Goal: Task Accomplishment & Management: Use online tool/utility

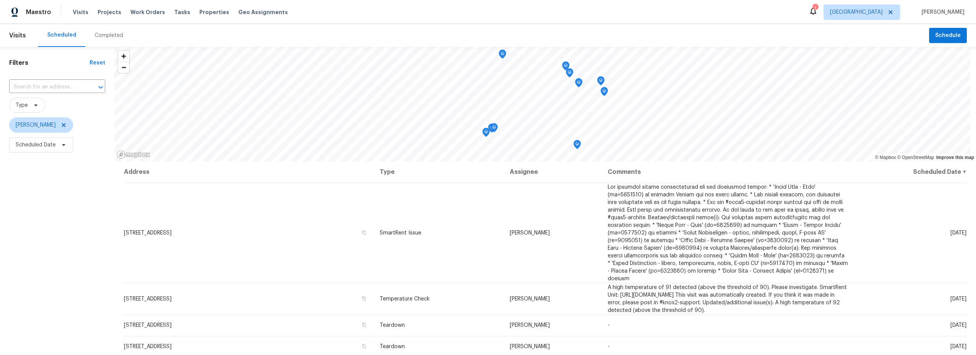
scroll to position [74, 0]
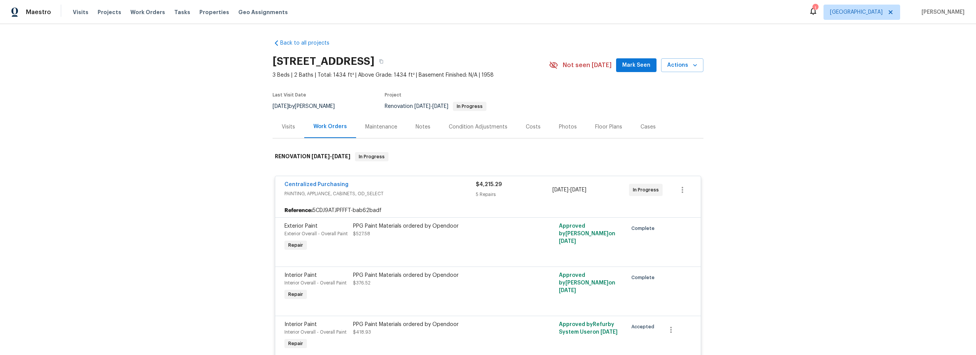
click at [638, 66] on span "Mark Seen" at bounding box center [636, 66] width 28 height 10
click at [673, 67] on span "Actions" at bounding box center [682, 66] width 30 height 10
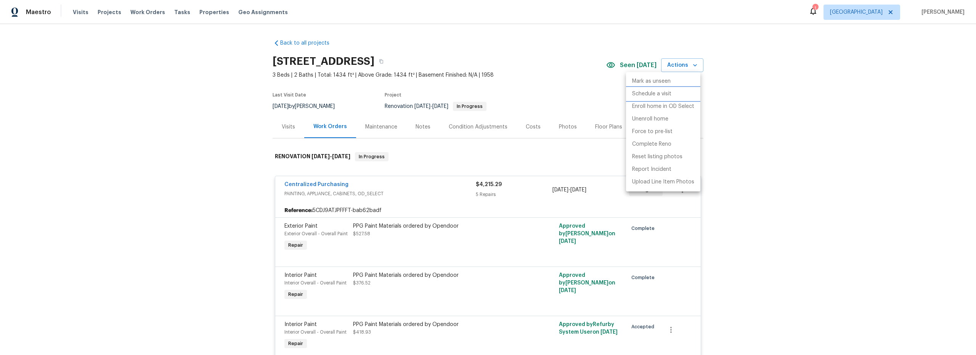
click at [652, 96] on p "Schedule a visit" at bounding box center [651, 94] width 39 height 8
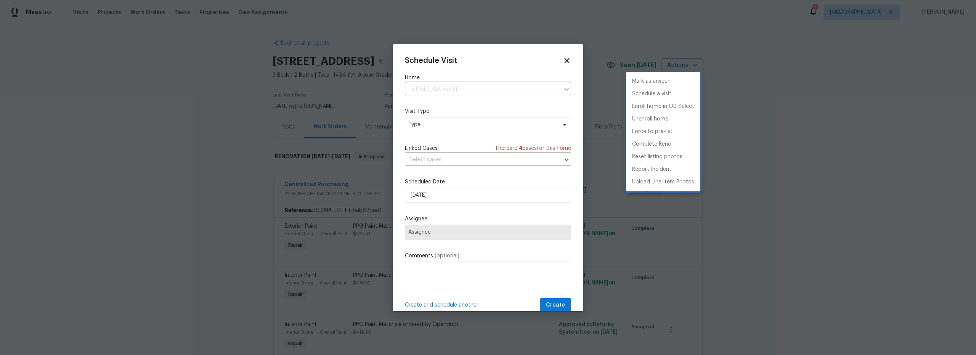
click at [451, 196] on div at bounding box center [488, 177] width 976 height 355
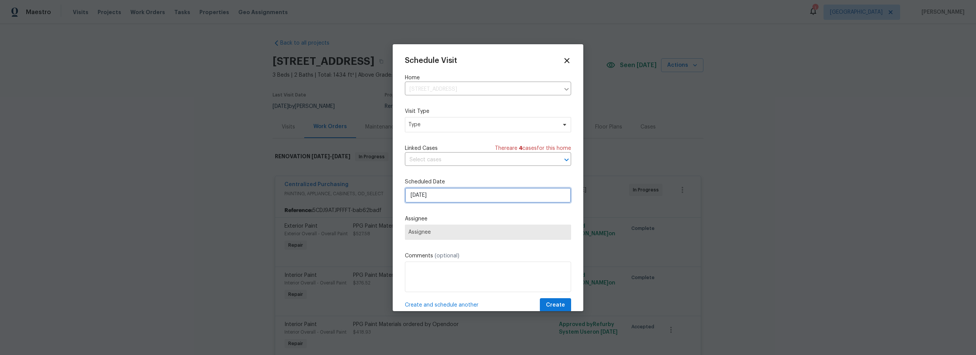
click at [442, 196] on input "8/12/2025" at bounding box center [488, 194] width 166 height 15
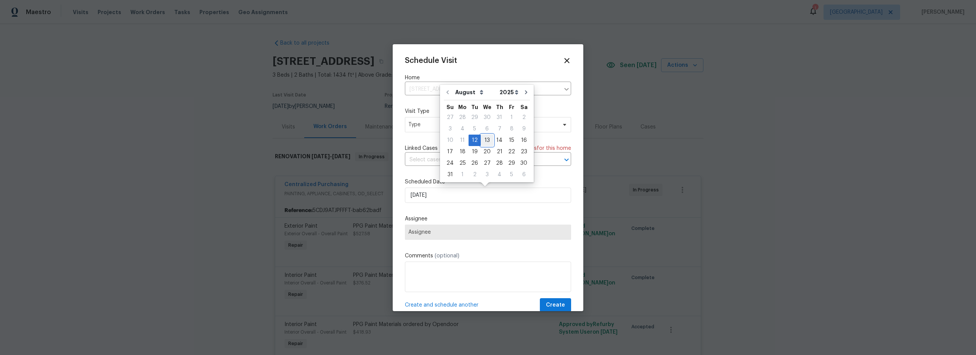
click at [484, 141] on div "13" at bounding box center [487, 140] width 13 height 11
type input "8/13/2025"
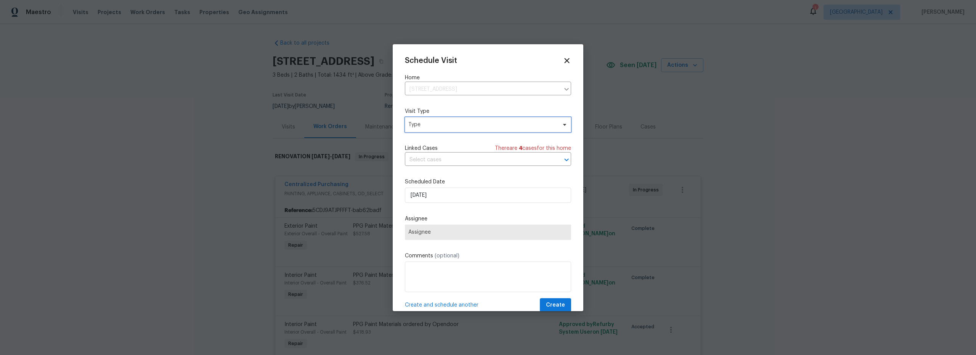
click at [459, 125] on span "Type" at bounding box center [482, 125] width 148 height 8
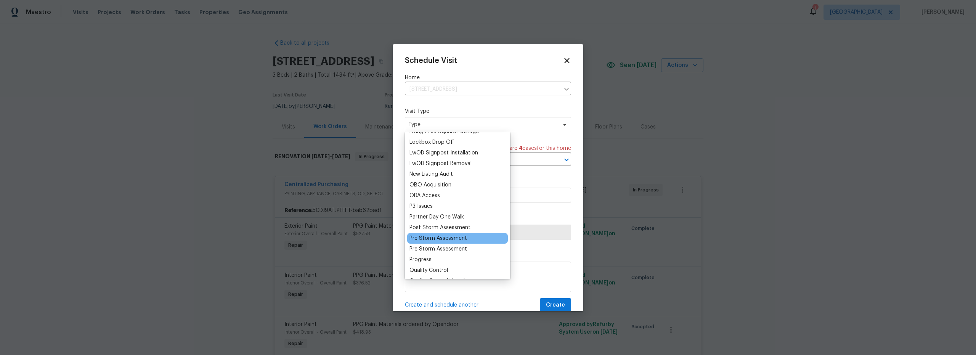
scroll to position [387, 0]
click at [425, 264] on div "Progress" at bounding box center [420, 264] width 22 height 8
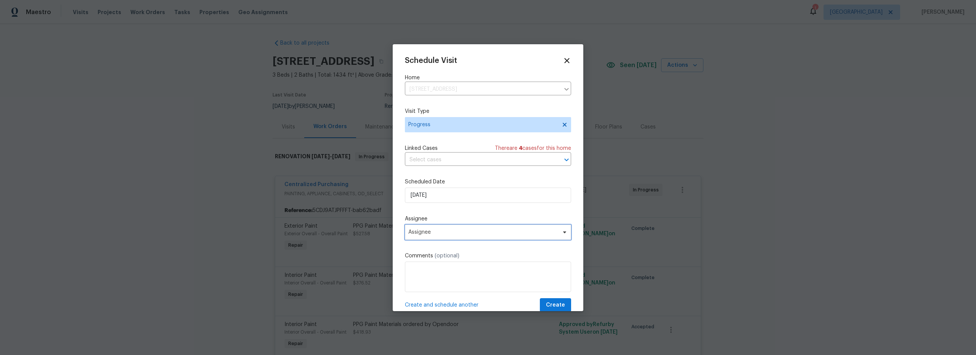
click at [480, 229] on span "Assignee" at bounding box center [488, 231] width 166 height 15
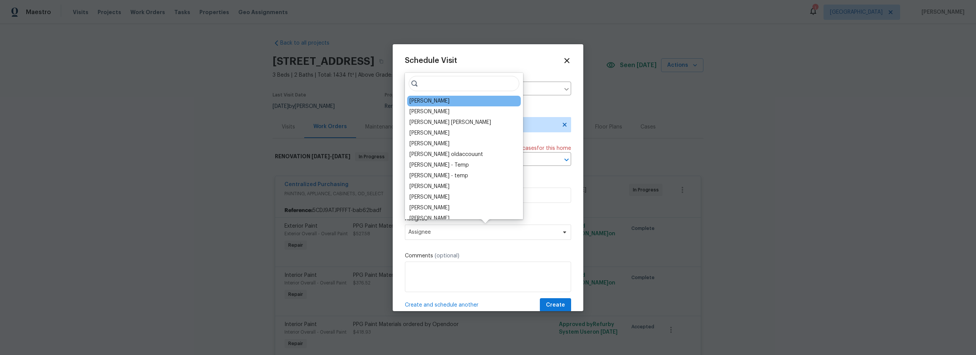
click at [439, 104] on div "[PERSON_NAME]" at bounding box center [429, 101] width 40 height 8
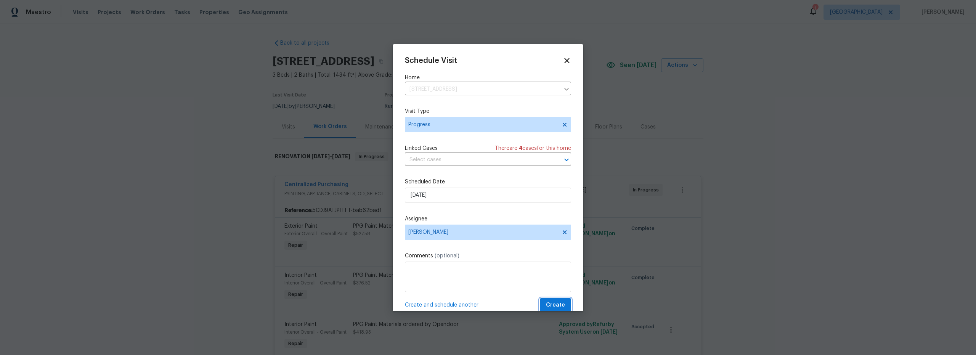
click at [553, 304] on span "Create" at bounding box center [555, 305] width 19 height 10
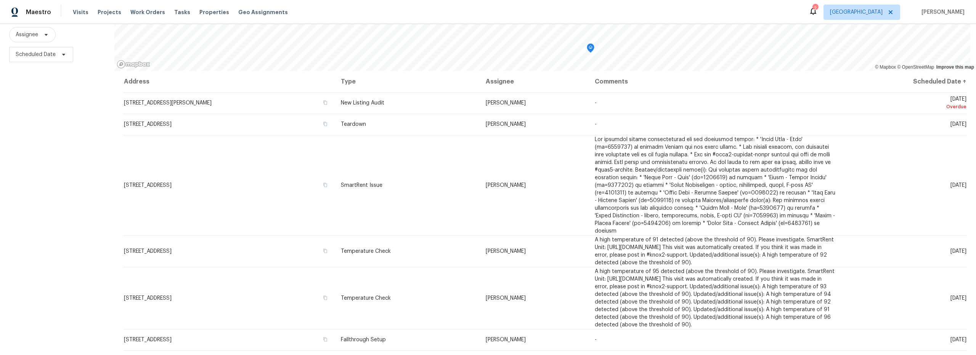
scroll to position [0, 0]
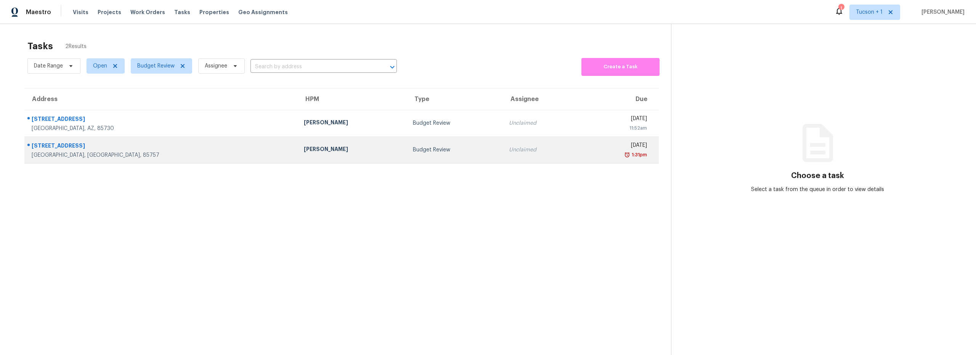
click at [407, 157] on td "Budget Review" at bounding box center [455, 149] width 96 height 27
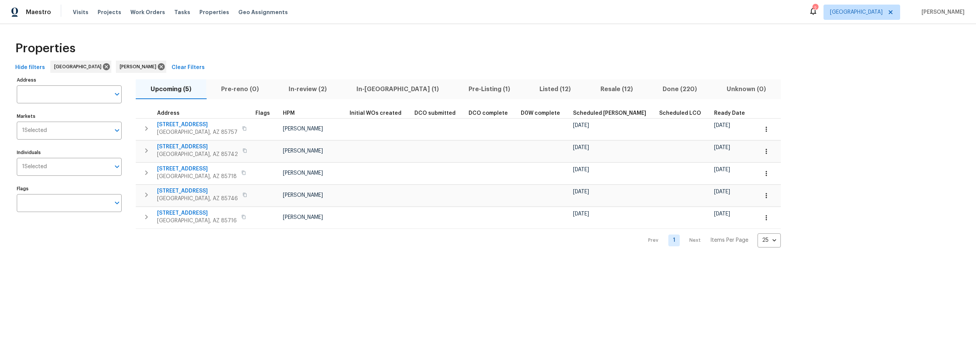
click at [458, 89] on span "Pre-Listing (1)" at bounding box center [489, 89] width 62 height 11
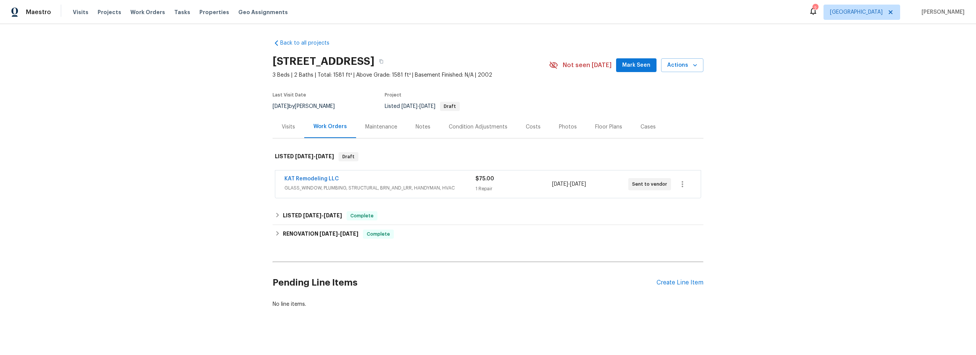
click at [409, 179] on div "KAT Remodeling LLC" at bounding box center [379, 179] width 191 height 9
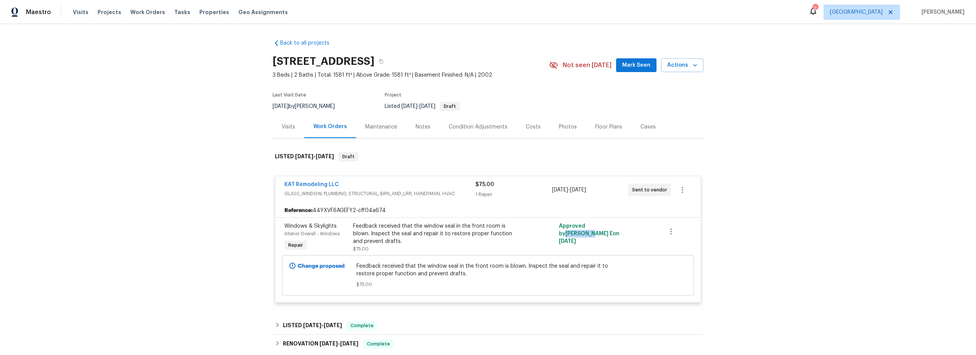
drag, startPoint x: 590, startPoint y: 226, endPoint x: 621, endPoint y: 229, distance: 31.0
click at [621, 229] on div "Approved by Keerthana E on 8/12/2025" at bounding box center [590, 237] width 69 height 35
copy span "Keerthana"
click at [388, 62] on button "button" at bounding box center [381, 61] width 14 height 14
click at [678, 192] on icon "button" at bounding box center [682, 189] width 9 height 9
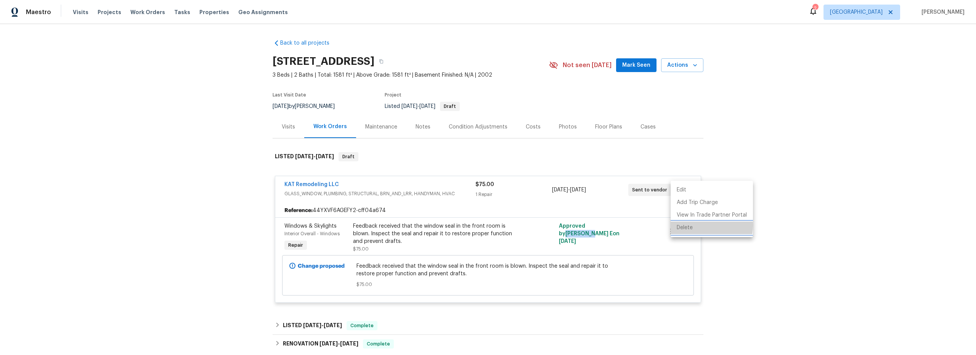
click at [686, 225] on li "Delete" at bounding box center [711, 227] width 82 height 13
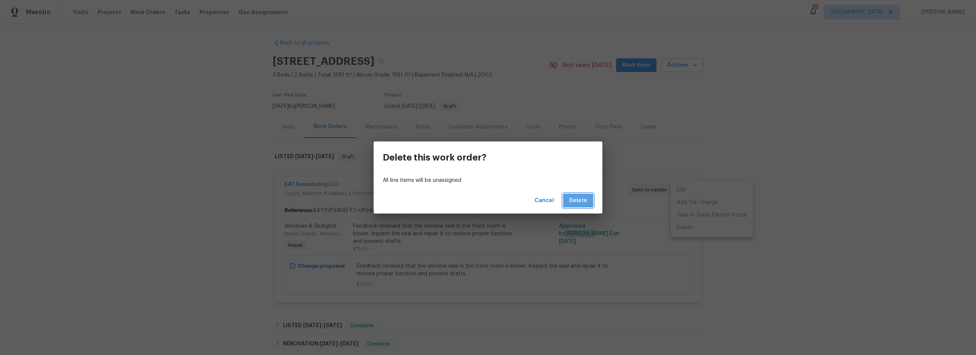
drag, startPoint x: 583, startPoint y: 200, endPoint x: 588, endPoint y: 203, distance: 6.0
click at [584, 202] on span "Delete" at bounding box center [578, 201] width 18 height 10
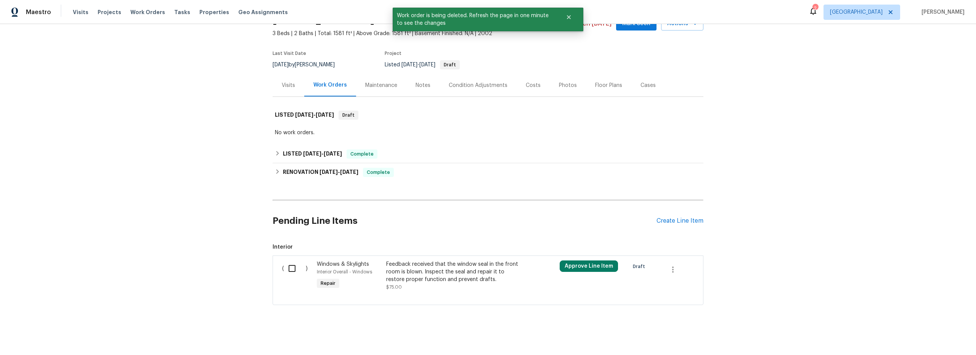
scroll to position [49, 0]
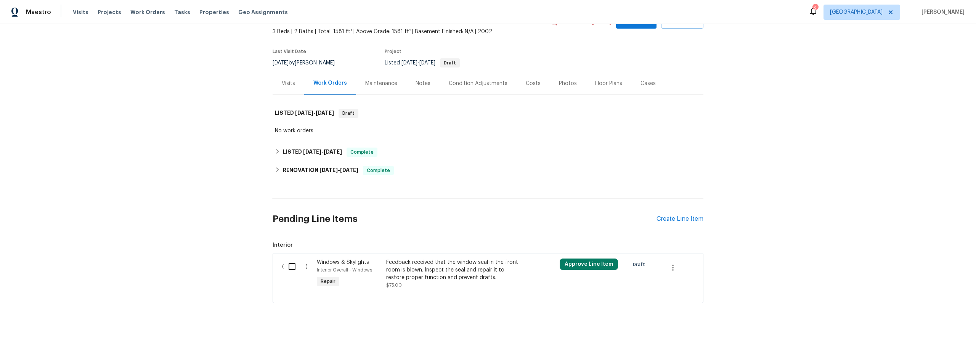
drag, startPoint x: 423, startPoint y: 77, endPoint x: 426, endPoint y: 82, distance: 5.3
click at [423, 80] on div "Notes" at bounding box center [422, 84] width 15 height 8
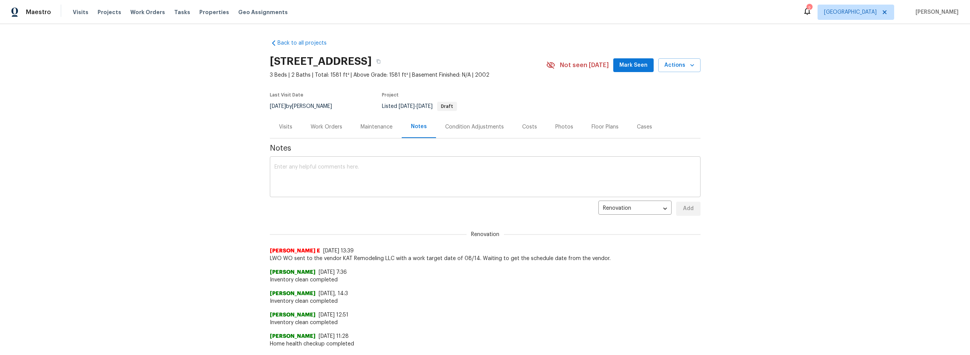
click at [339, 171] on textarea at bounding box center [484, 177] width 421 height 27
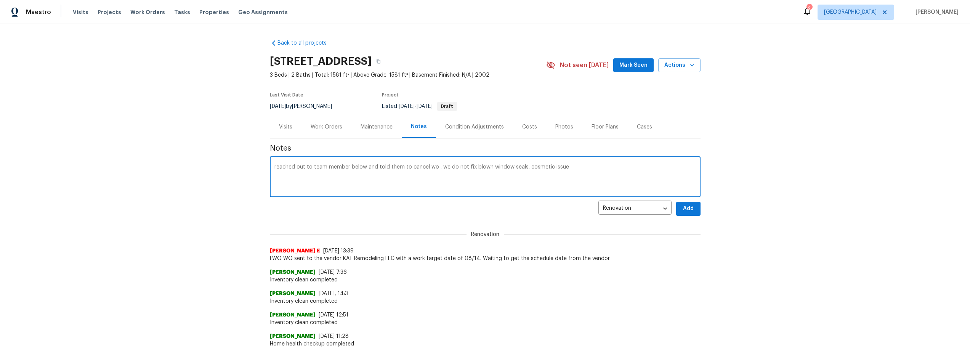
type textarea "reached out to team member below and told them to cancel wo . we do not fix blo…"
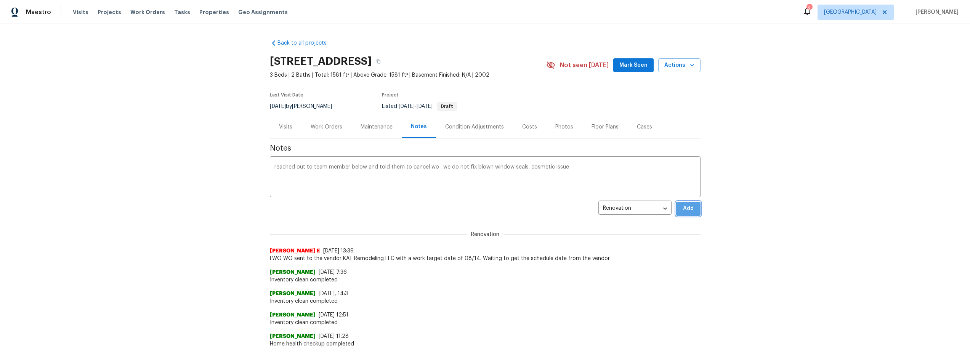
click at [682, 210] on span "Add" at bounding box center [688, 209] width 12 height 10
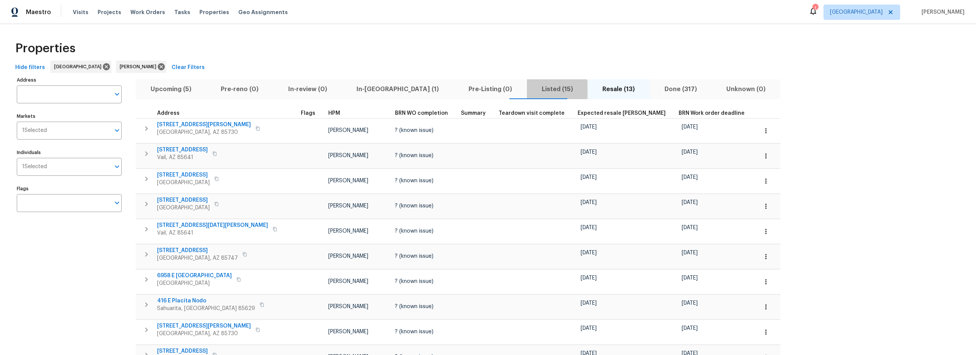
click at [531, 91] on span "Listed (15)" at bounding box center [557, 89] width 52 height 11
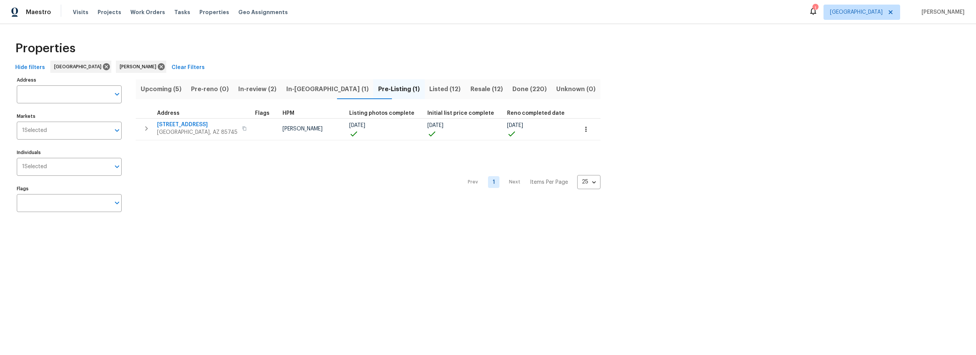
drag, startPoint x: 170, startPoint y: 90, endPoint x: 239, endPoint y: 91, distance: 68.2
click at [171, 90] on span "Upcoming (5)" at bounding box center [160, 89] width 41 height 11
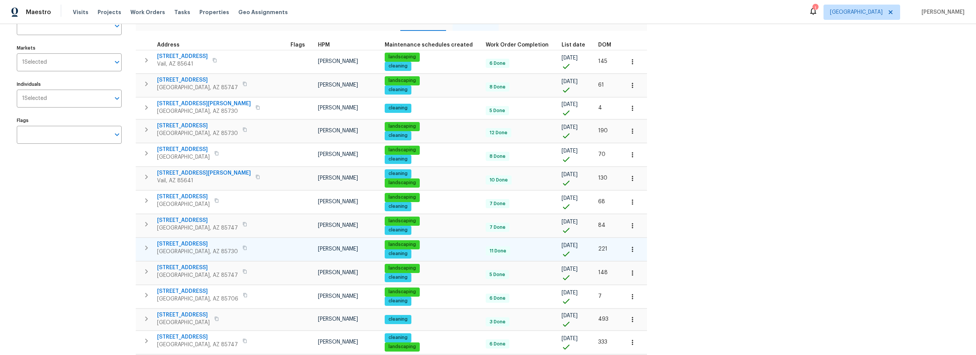
scroll to position [69, 0]
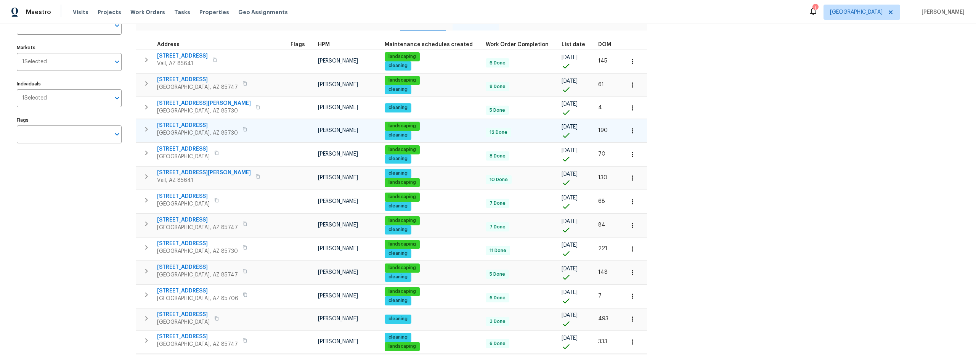
click at [186, 123] on span "8952 E 39th St" at bounding box center [197, 126] width 81 height 8
click at [628, 133] on icon "button" at bounding box center [632, 131] width 8 height 8
click at [564, 160] on li "Admin" at bounding box center [579, 161] width 85 height 13
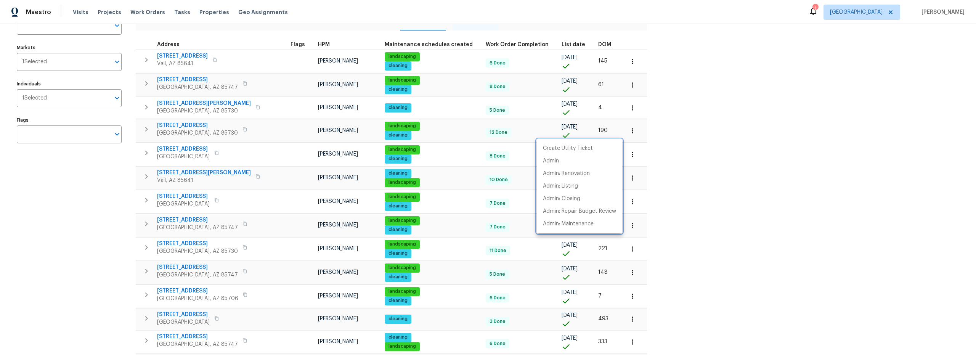
click at [180, 124] on div at bounding box center [488, 177] width 976 height 355
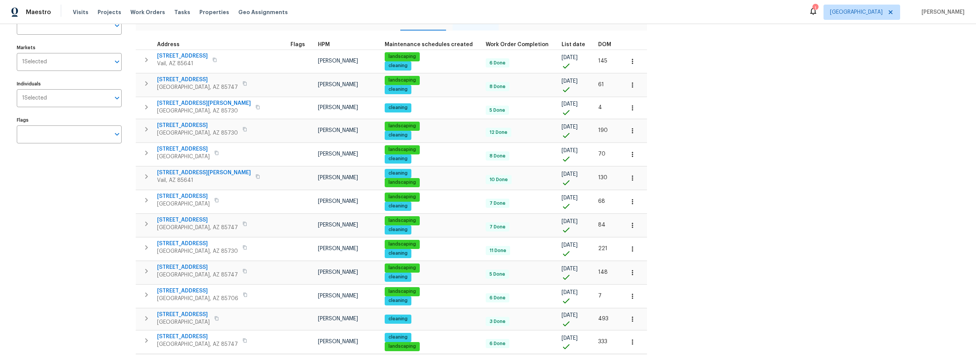
click at [179, 125] on span "8952 E 39th St" at bounding box center [197, 126] width 81 height 8
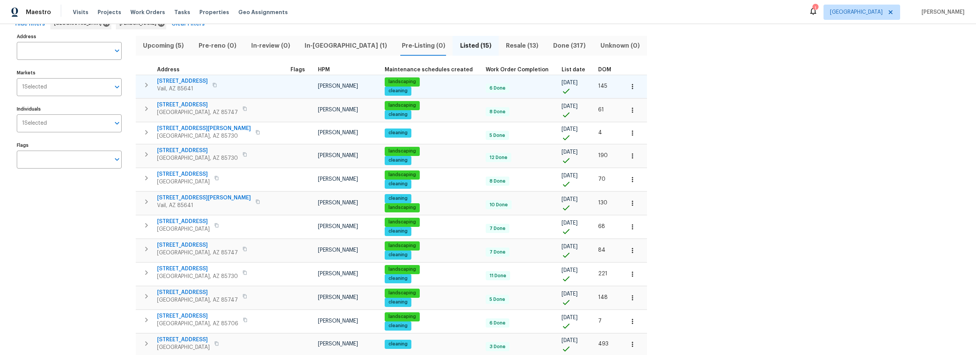
scroll to position [0, 0]
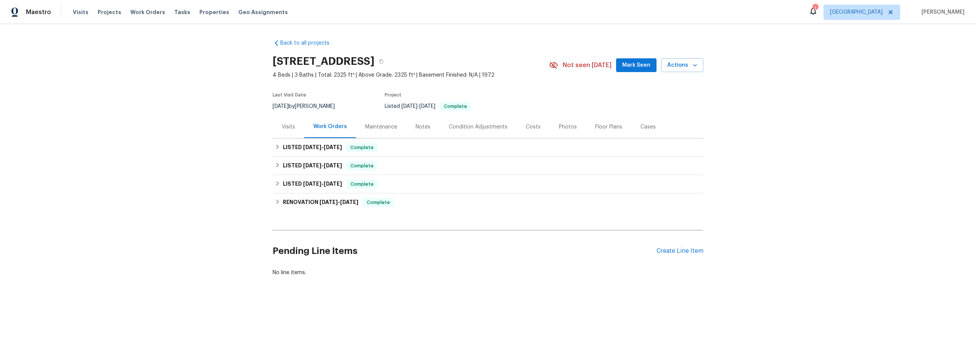
click at [531, 127] on div "Costs" at bounding box center [533, 127] width 15 height 8
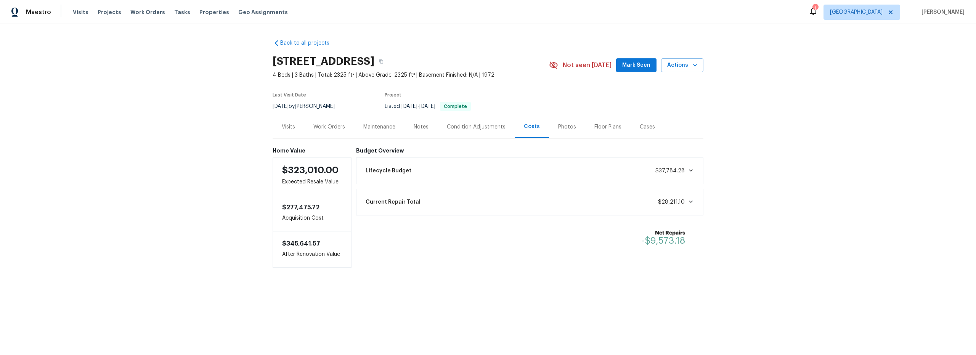
click at [335, 127] on div "Work Orders" at bounding box center [329, 127] width 32 height 8
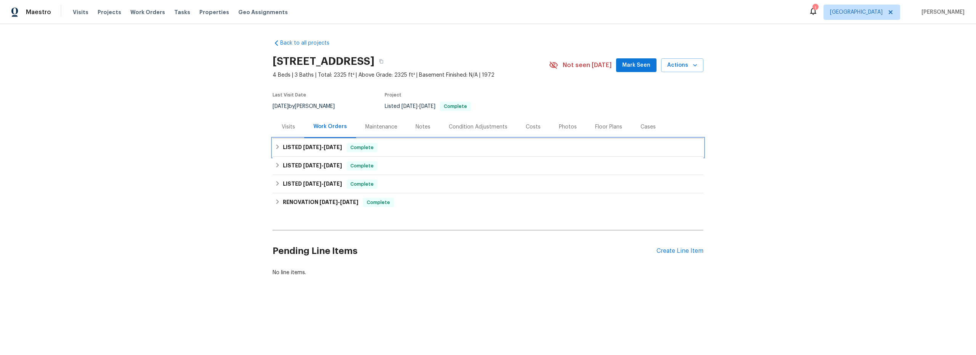
click at [277, 150] on div "LISTED 7/10/25 - 7/11/25 Complete" at bounding box center [488, 147] width 426 height 9
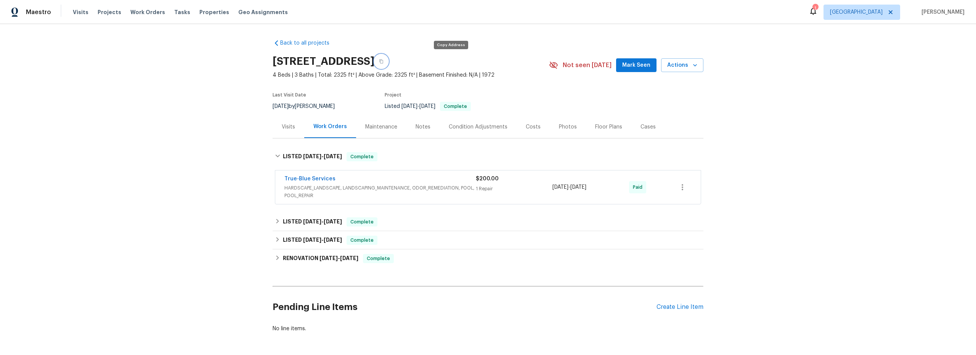
click at [388, 62] on button "button" at bounding box center [381, 61] width 14 height 14
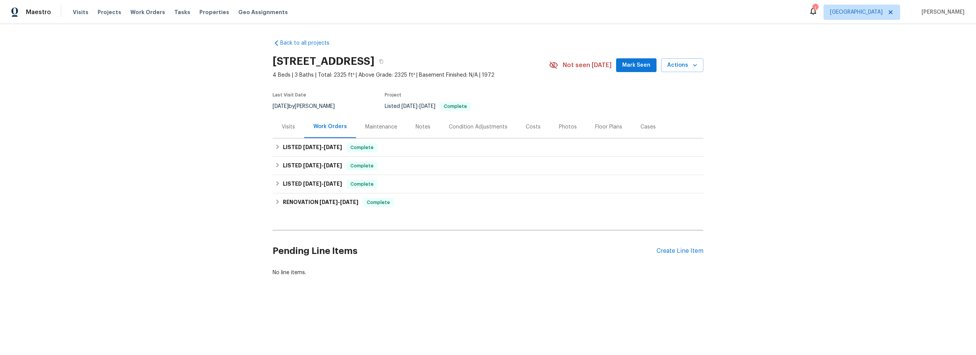
click at [526, 129] on div "Costs" at bounding box center [533, 127] width 15 height 8
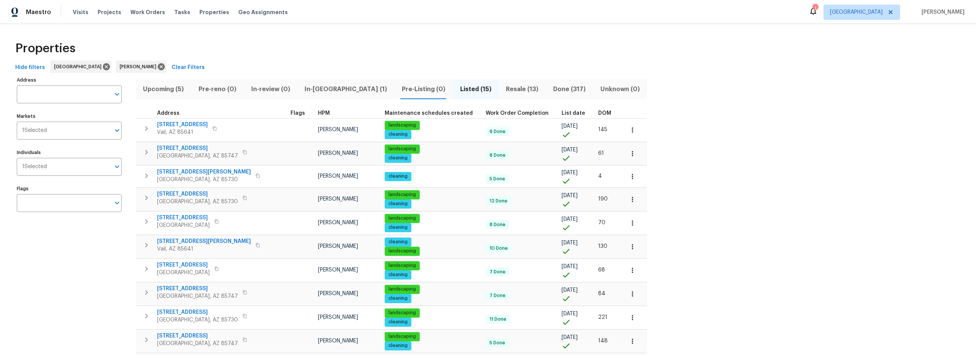
click at [503, 88] on span "Resale (13)" at bounding box center [522, 89] width 38 height 11
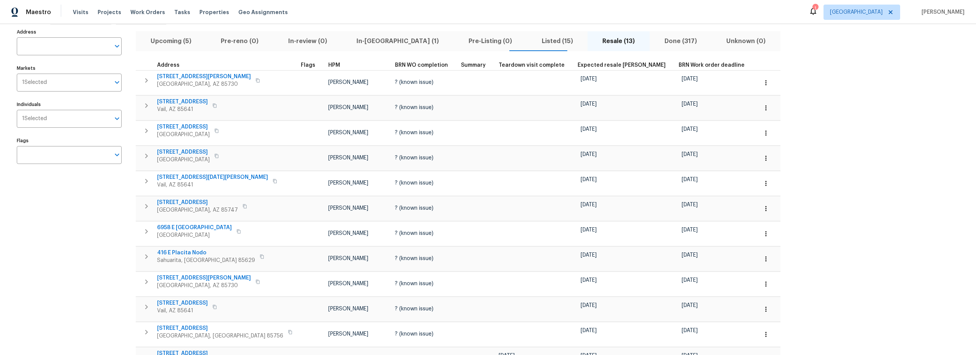
scroll to position [54, 0]
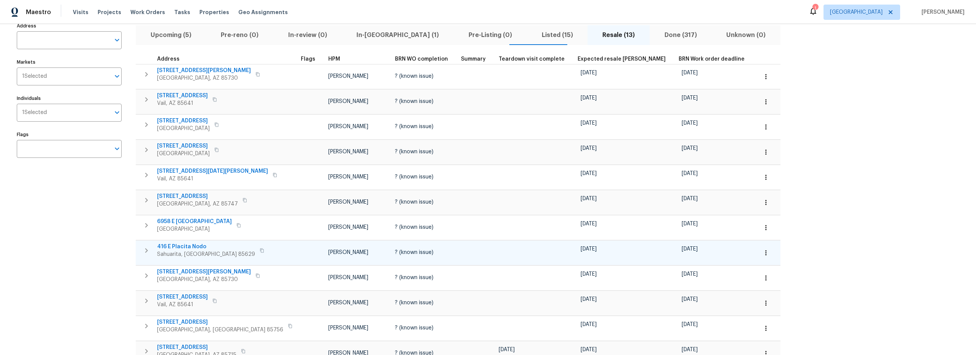
click at [190, 245] on span "416 E Placita Nodo" at bounding box center [206, 247] width 98 height 8
click at [757, 255] on button "button" at bounding box center [765, 252] width 17 height 17
click at [657, 279] on li "Admin" at bounding box center [673, 276] width 85 height 13
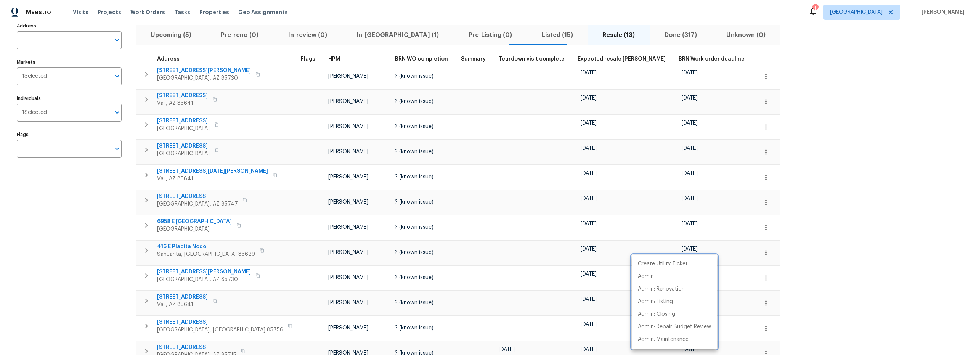
click at [189, 247] on div at bounding box center [488, 177] width 976 height 355
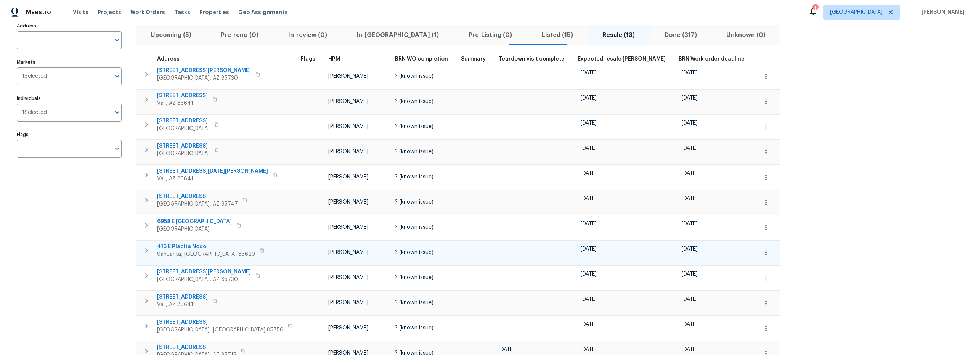
click at [175, 244] on span "416 E Placita Nodo" at bounding box center [206, 247] width 98 height 8
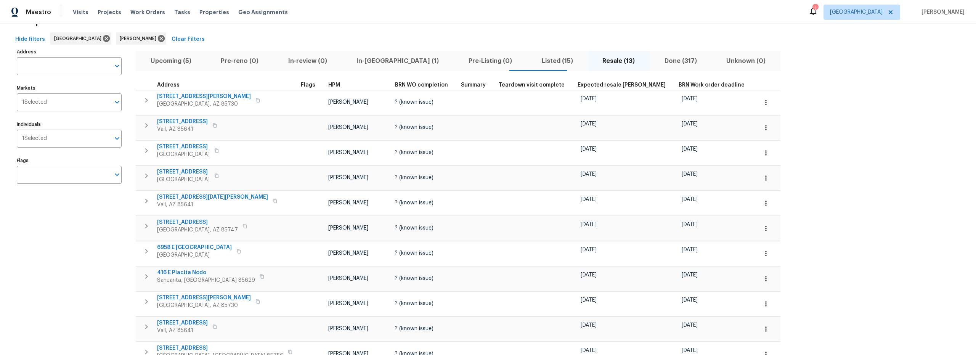
scroll to position [0, 0]
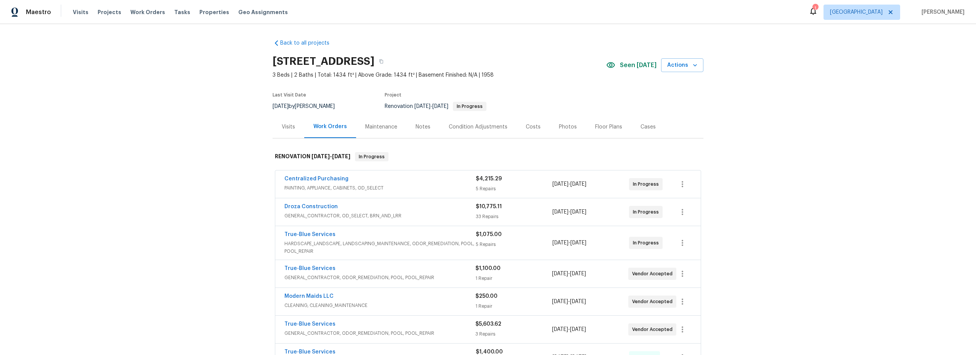
click at [456, 250] on span "HARDSCAPE_LANDSCAPE, LANDSCAPING_MAINTENANCE, ODOR_REMEDIATION, POOL, POOL_REPA…" at bounding box center [379, 247] width 191 height 15
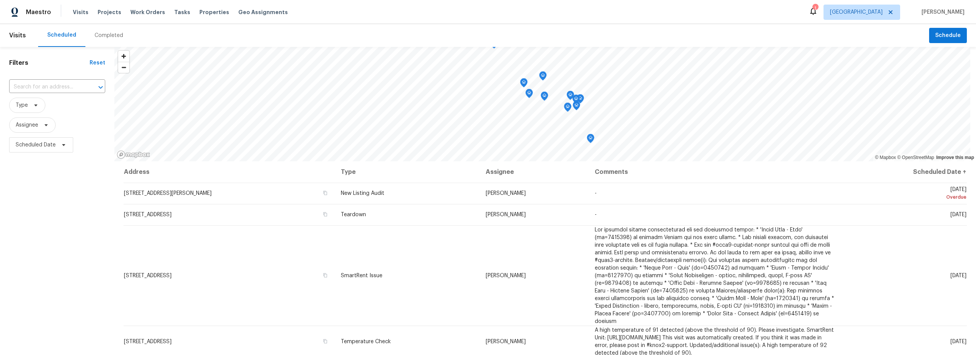
scroll to position [0, 0]
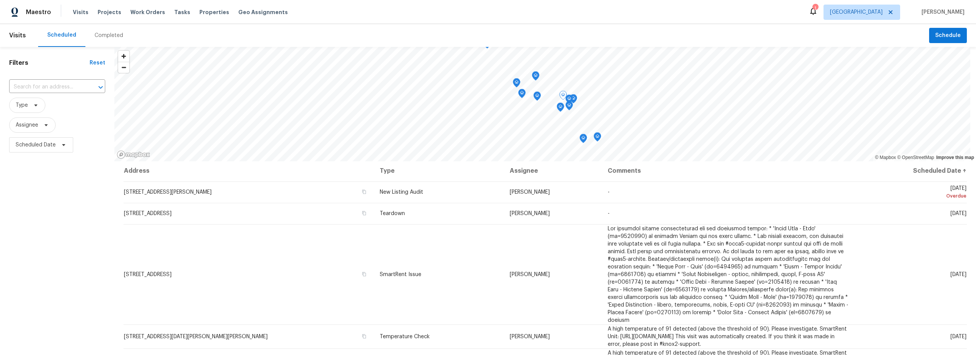
scroll to position [2, 0]
click at [109, 35] on div "Completed" at bounding box center [109, 36] width 29 height 8
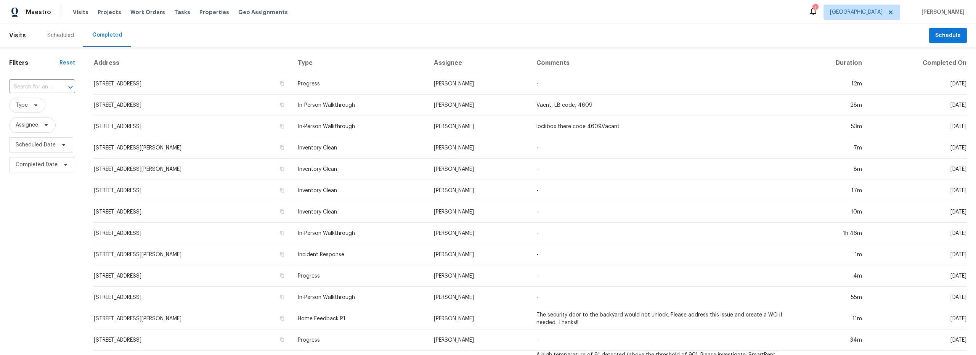
click at [49, 34] on div "Scheduled" at bounding box center [60, 36] width 27 height 8
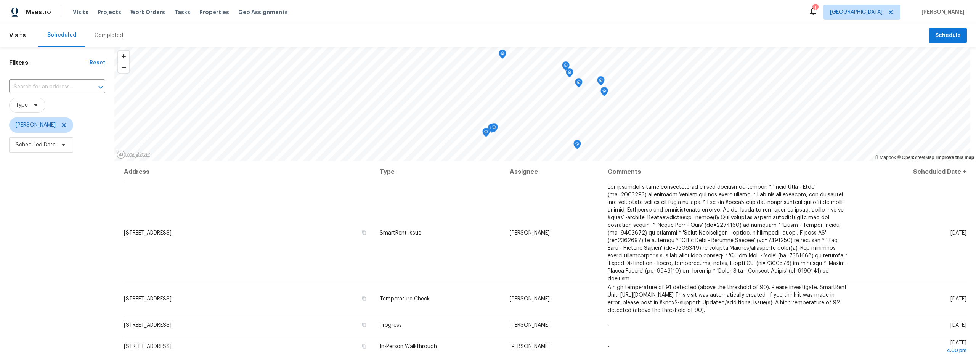
scroll to position [42, 0]
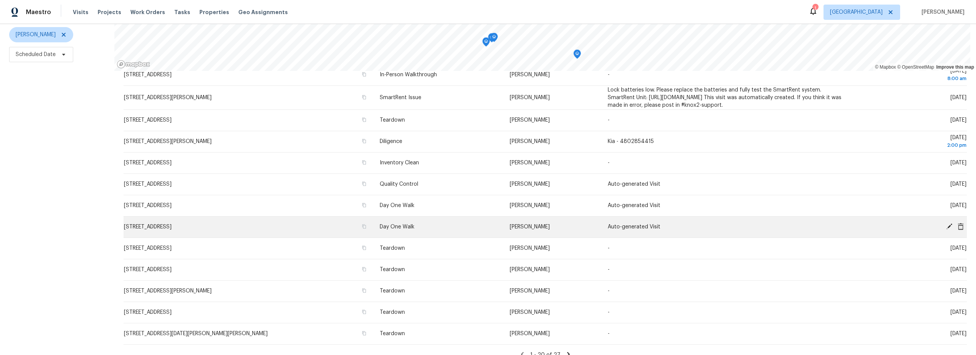
scroll to position [272, 0]
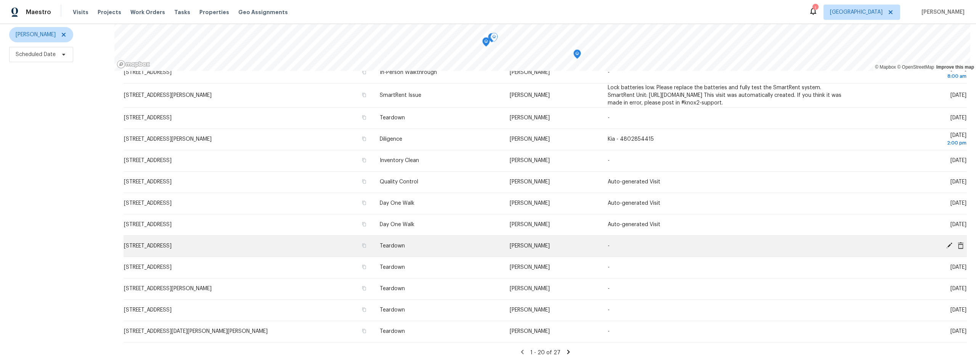
click at [946, 242] on icon at bounding box center [949, 245] width 6 height 6
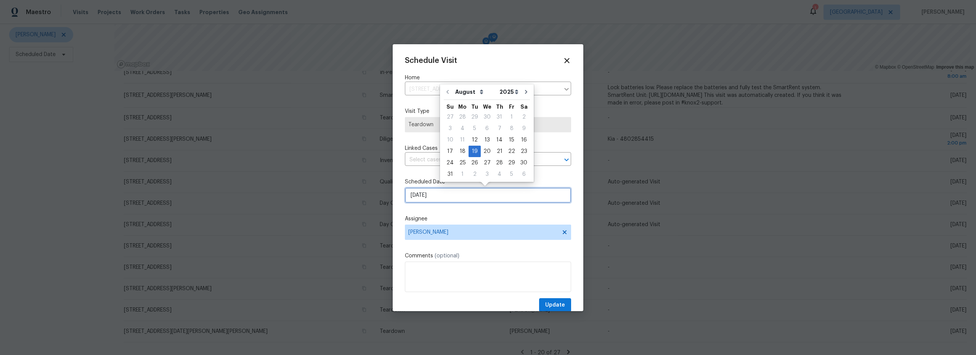
click at [446, 197] on input "[DATE]" at bounding box center [488, 194] width 166 height 15
click at [499, 141] on div "14" at bounding box center [499, 140] width 12 height 11
type input "8/14/2025"
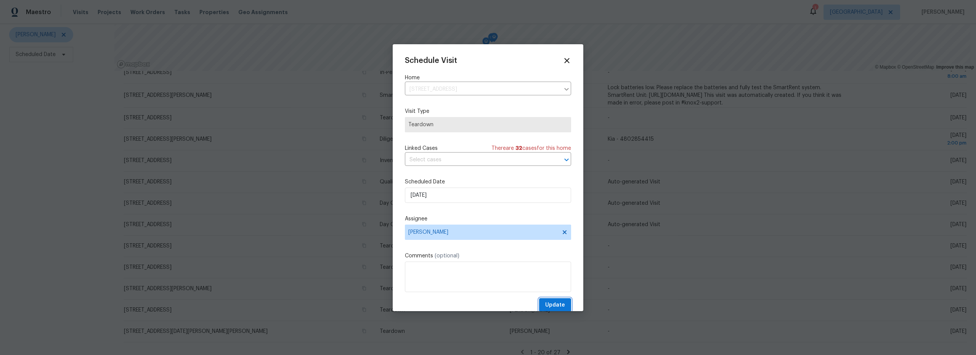
click at [551, 304] on span "Update" at bounding box center [555, 305] width 20 height 10
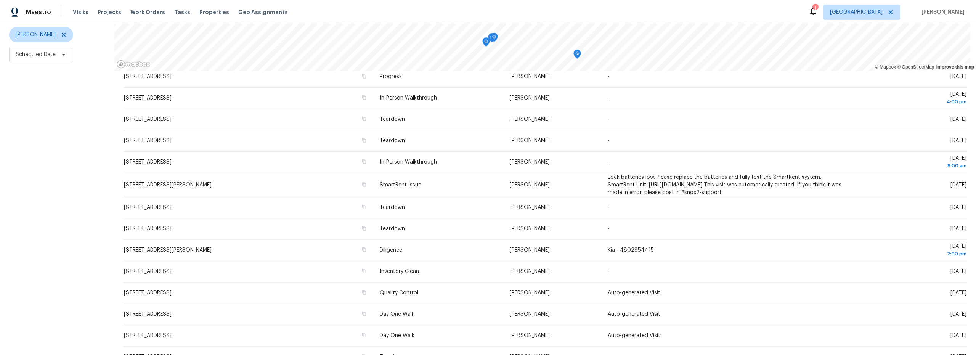
scroll to position [179, 0]
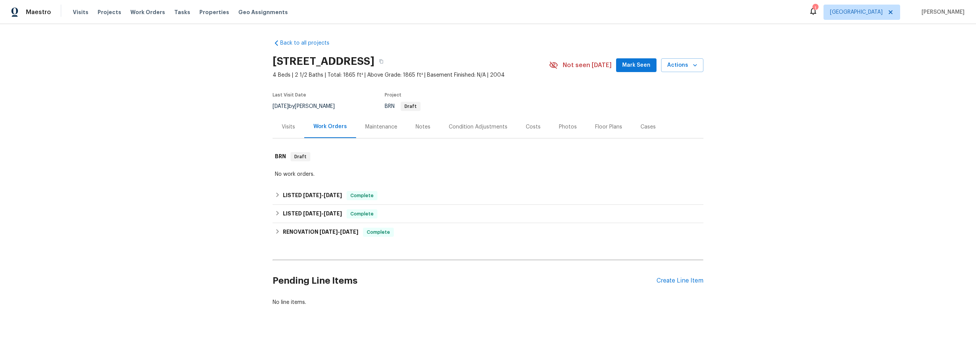
click at [530, 128] on div "Costs" at bounding box center [533, 127] width 15 height 8
